Goal: Information Seeking & Learning: Learn about a topic

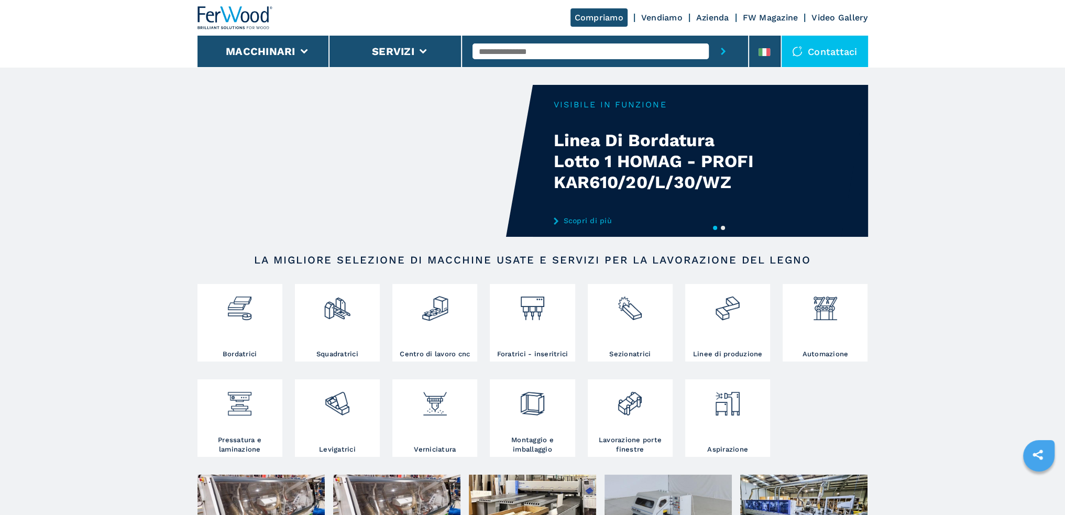
scroll to position [52, 0]
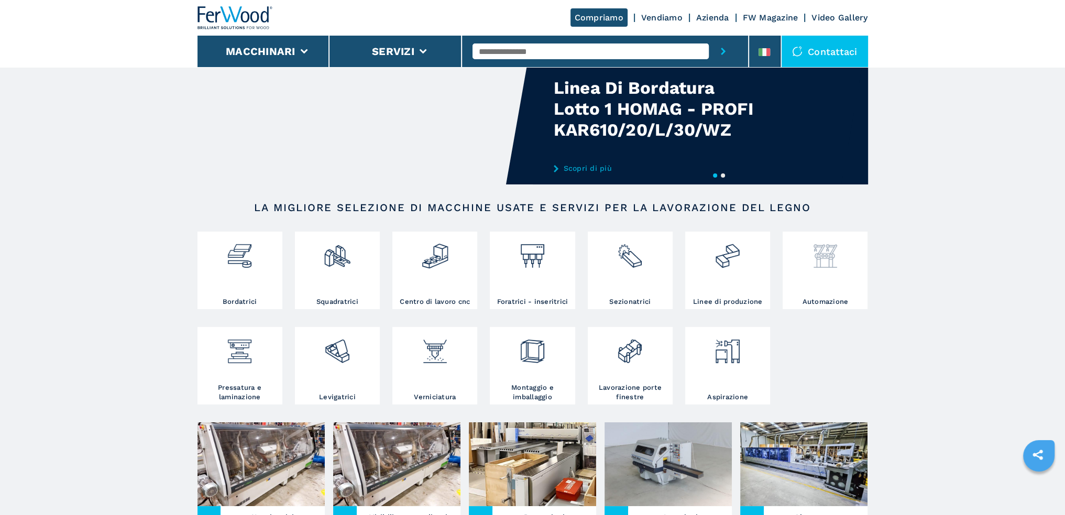
click at [840, 274] on div at bounding box center [825, 265] width 80 height 63
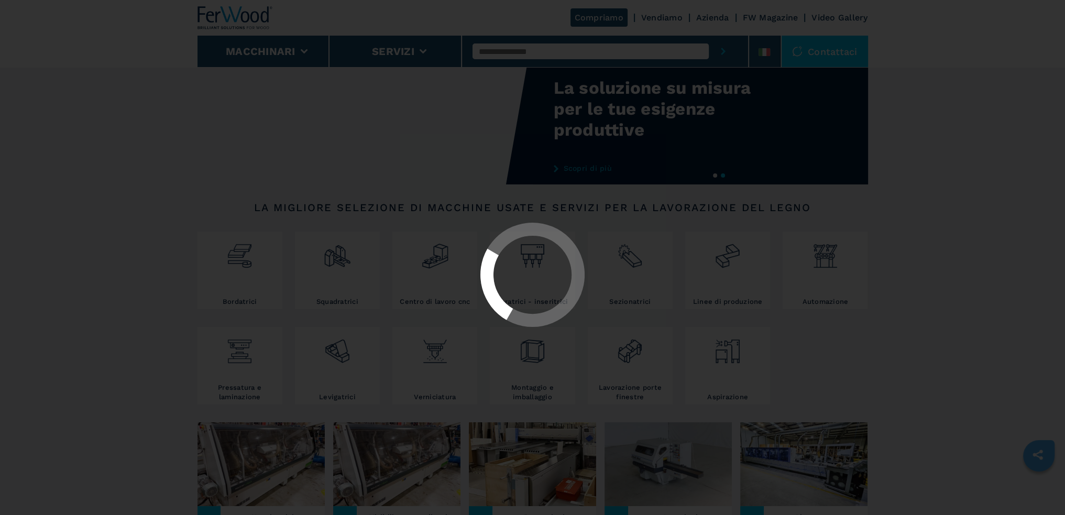
select select "**********"
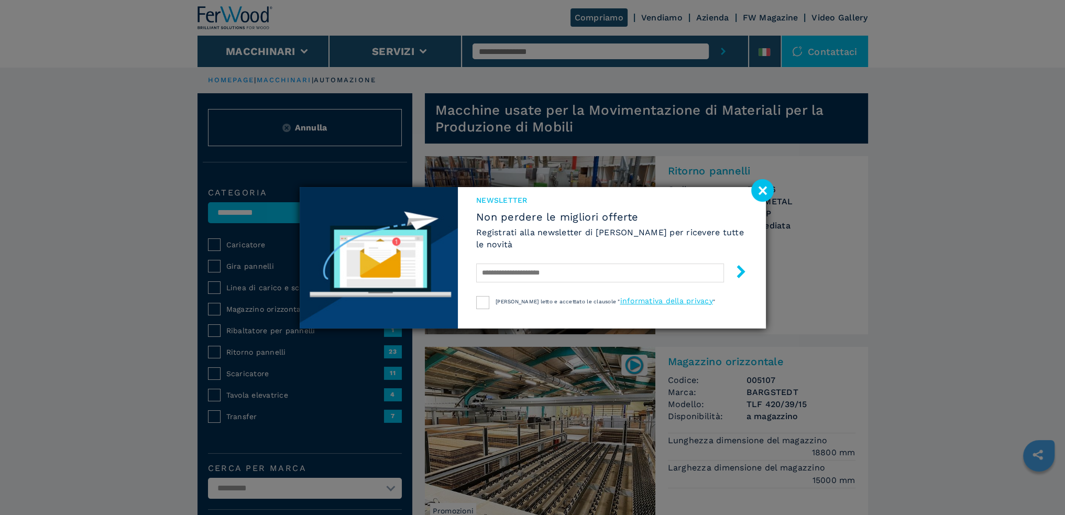
drag, startPoint x: 762, startPoint y: 194, endPoint x: 738, endPoint y: 209, distance: 27.8
click at [761, 194] on image at bounding box center [762, 190] width 23 height 23
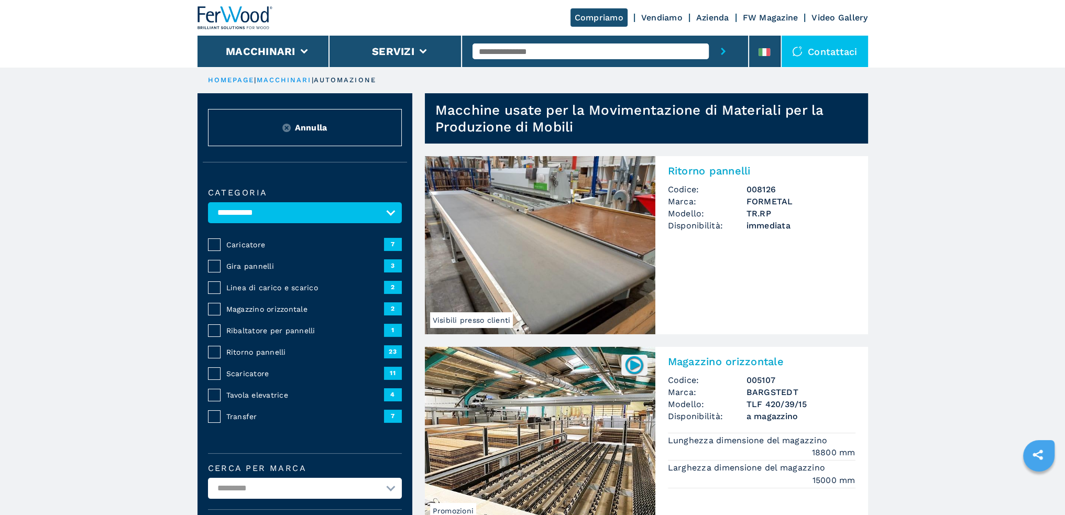
click at [259, 21] on img at bounding box center [234, 17] width 75 height 23
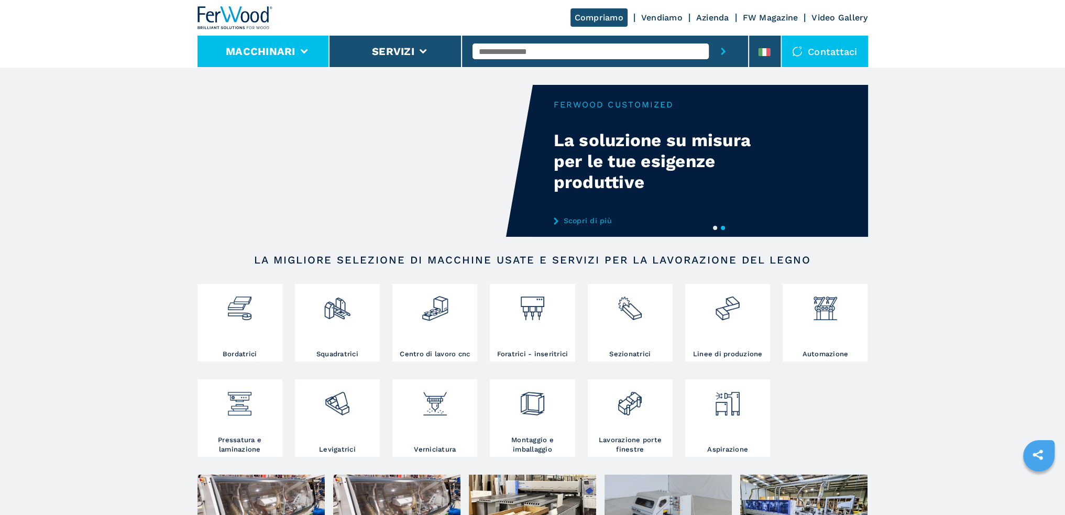
click at [264, 50] on button "Macchinari" at bounding box center [261, 51] width 70 height 13
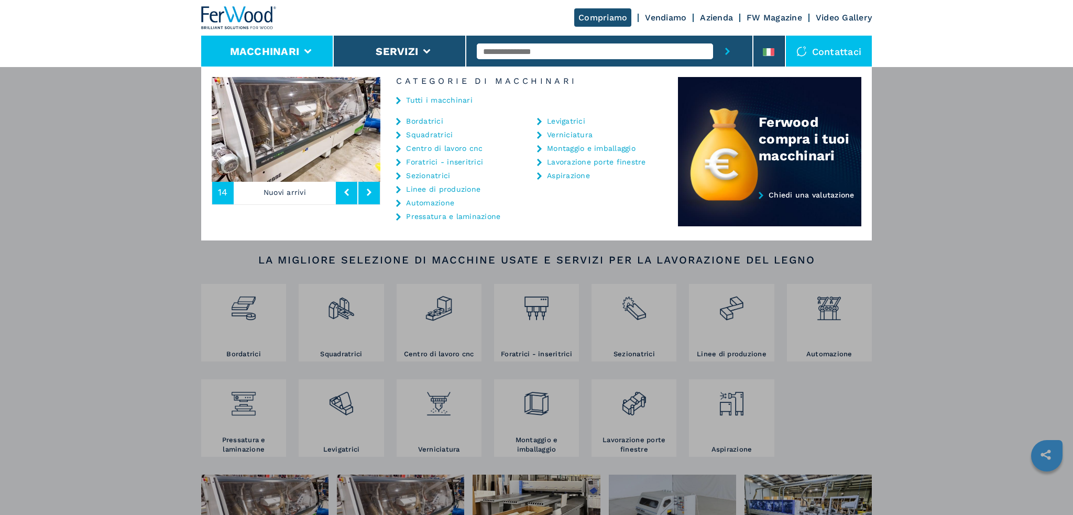
click at [919, 150] on div "Macchinari Bordatrici Squadratrici Centro di lavoro cnc Foratrici - inseritrici…" at bounding box center [536, 324] width 1073 height 515
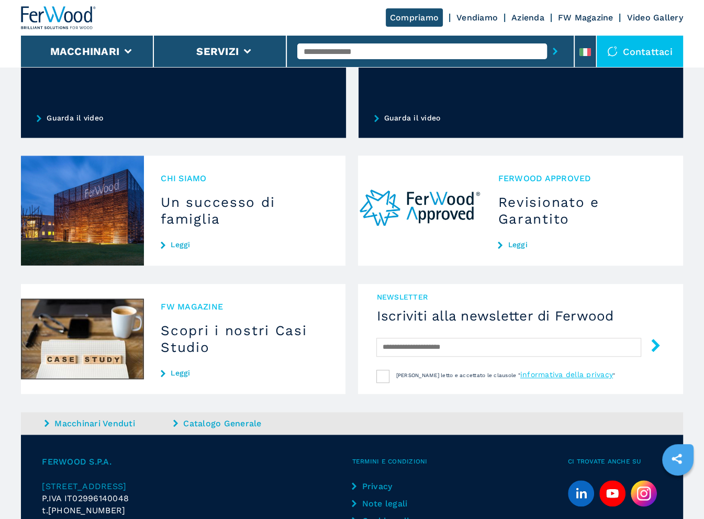
scroll to position [922, 0]
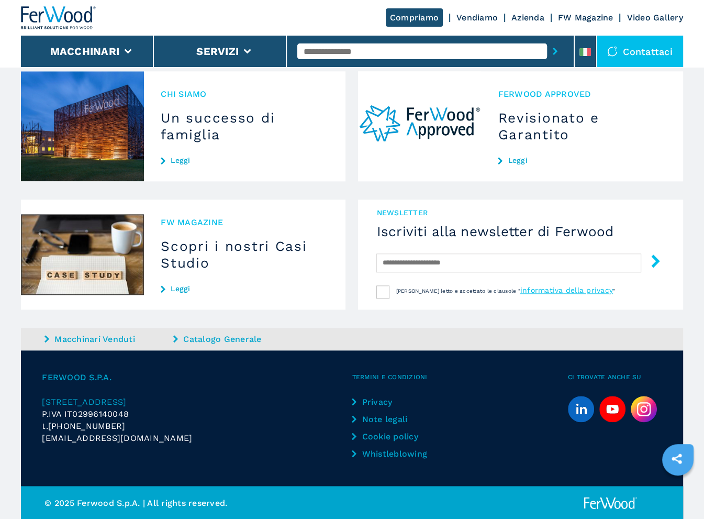
click at [180, 158] on link "Leggi" at bounding box center [245, 160] width 168 height 8
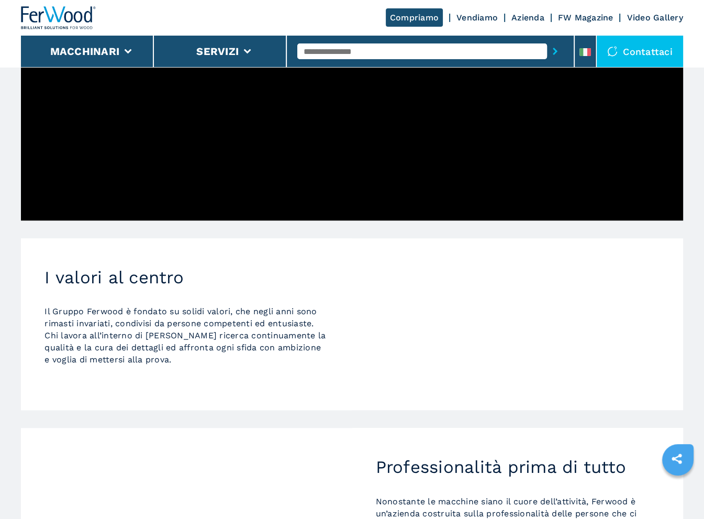
scroll to position [219, 0]
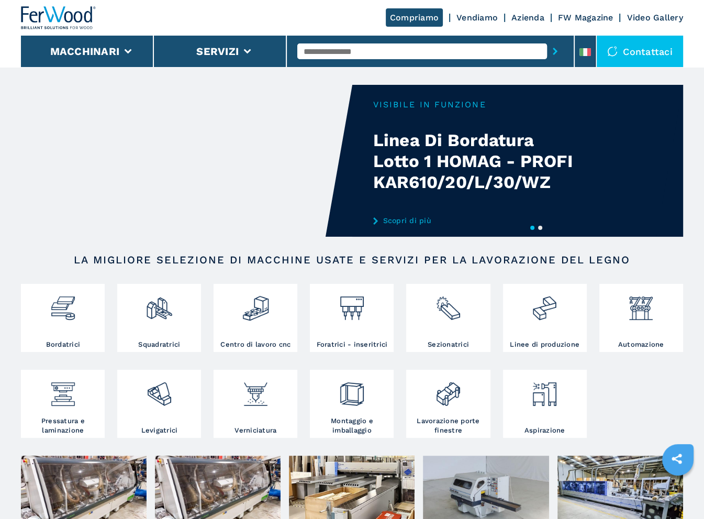
select select "**********"
